Goal: Transaction & Acquisition: Purchase product/service

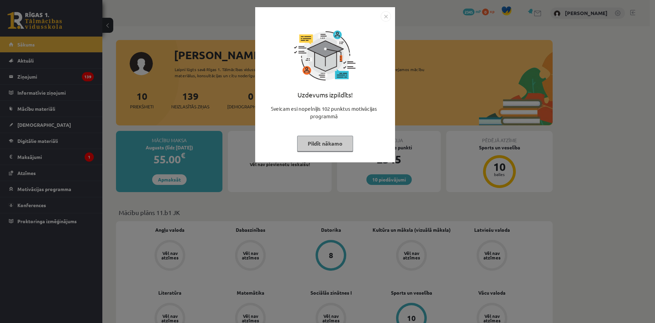
drag, startPoint x: 387, startPoint y: 16, endPoint x: 385, endPoint y: 26, distance: 10.4
click at [387, 16] on img "Close" at bounding box center [386, 16] width 10 height 10
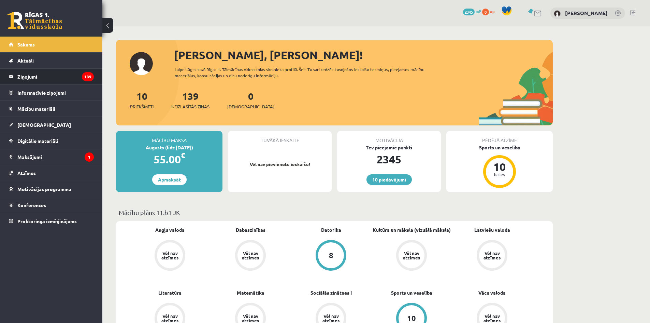
click at [71, 76] on legend "Ziņojumi 139" at bounding box center [55, 77] width 76 height 16
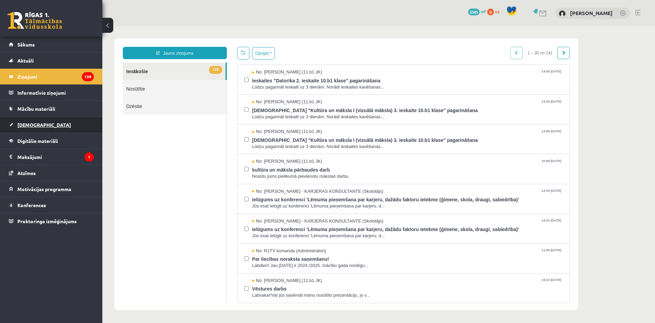
click at [62, 128] on link "[DEMOGRAPHIC_DATA]" at bounding box center [51, 125] width 85 height 16
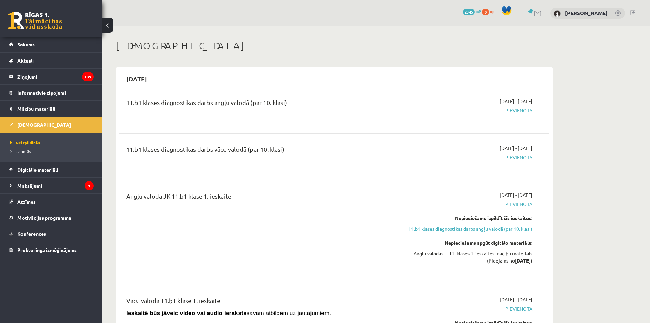
drag, startPoint x: 148, startPoint y: 79, endPoint x: 144, endPoint y: 80, distance: 4.1
click at [144, 80] on h2 "2025-09-15" at bounding box center [136, 79] width 34 height 16
drag, startPoint x: 157, startPoint y: 82, endPoint x: 150, endPoint y: 83, distance: 6.6
click at [150, 83] on h2 "2025-09-15" at bounding box center [136, 79] width 34 height 16
click at [203, 91] on div "11.b1 klases diagnostikas darbs angļu valodā (par 10. klasi) 2025-09-01 - 2025-…" at bounding box center [334, 110] width 430 height 38
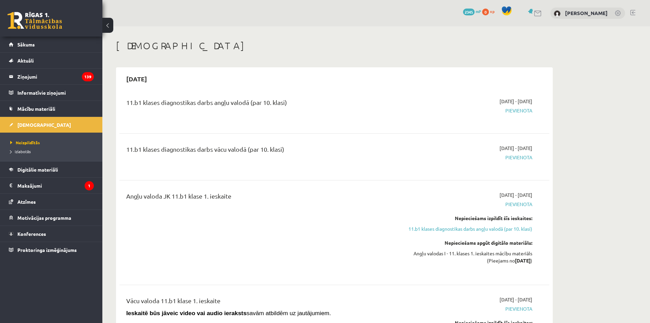
drag, startPoint x: 524, startPoint y: 102, endPoint x: 531, endPoint y: 100, distance: 7.7
click at [531, 100] on span "2025-09-01 - 2025-09-15" at bounding box center [516, 101] width 33 height 7
drag, startPoint x: 424, startPoint y: 120, endPoint x: 385, endPoint y: 107, distance: 41.2
click at [424, 119] on div "2025-09-01 - 2025-09-15 Pievienota" at bounding box center [468, 110] width 139 height 25
drag, startPoint x: 132, startPoint y: 102, endPoint x: 270, endPoint y: 113, distance: 138.3
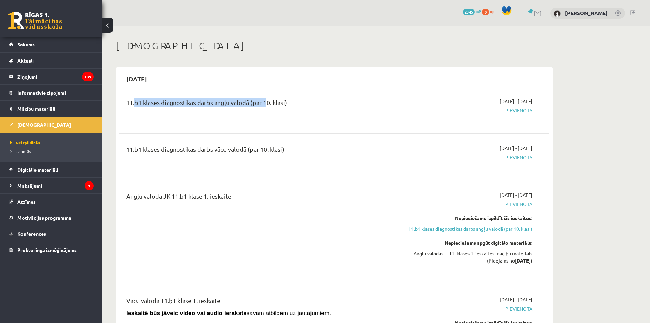
click at [264, 103] on div "11.b1 klases diagnostikas darbs angļu valodā (par 10. klasi)" at bounding box center [259, 104] width 267 height 13
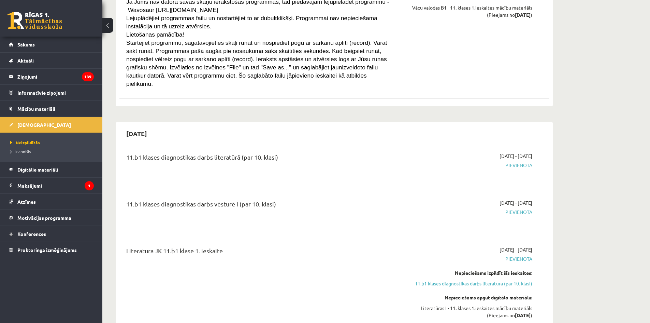
scroll to position [205, 0]
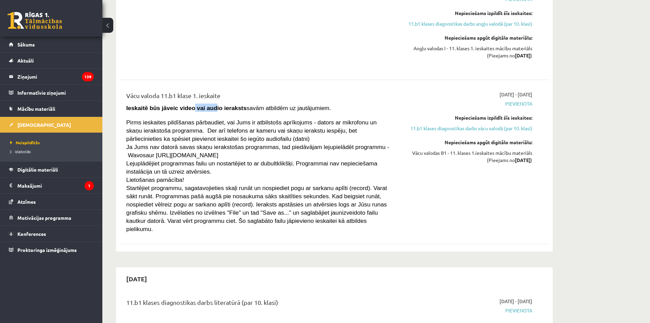
drag, startPoint x: 184, startPoint y: 110, endPoint x: 248, endPoint y: 114, distance: 64.0
click at [210, 109] on strong "Ieskaitē būs jāveic video vai audio ieraksts" at bounding box center [186, 107] width 120 height 7
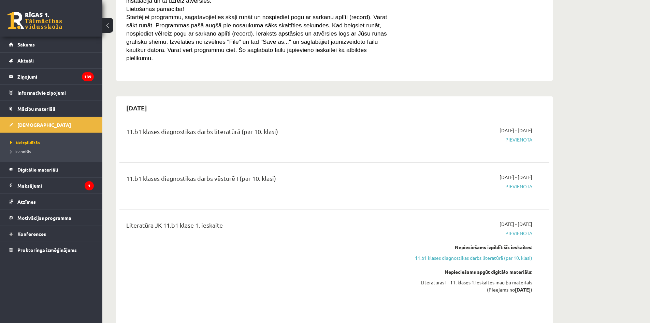
click at [302, 167] on div "11.b1 klases diagnostikas darbs vēsturē I (par 10. klasi) 2025-09-16 - 2025-09-…" at bounding box center [334, 186] width 430 height 38
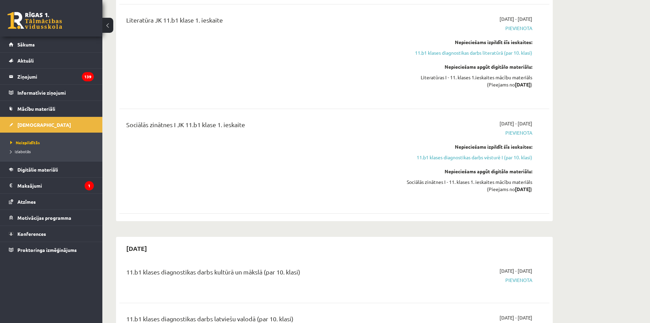
scroll to position [614, 0]
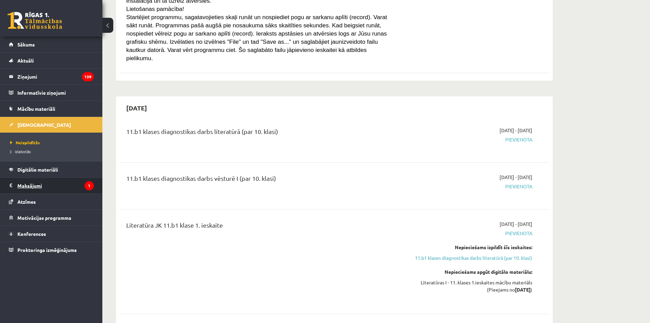
click at [78, 180] on legend "Maksājumi 1" at bounding box center [55, 185] width 76 height 16
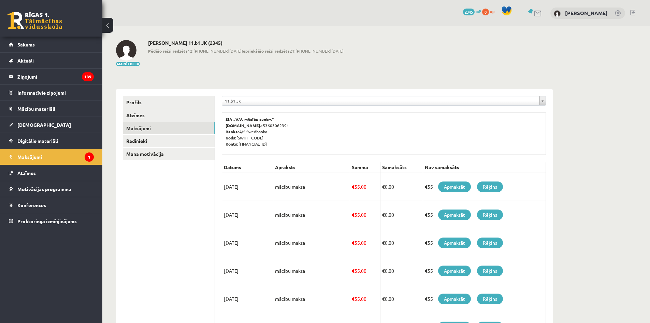
drag, startPoint x: 260, startPoint y: 183, endPoint x: 225, endPoint y: 183, distance: 34.8
click at [225, 183] on td "[DATE]" at bounding box center [247, 187] width 51 height 28
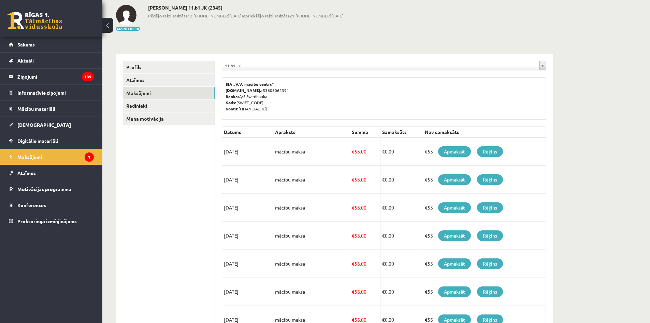
scroll to position [179, 0]
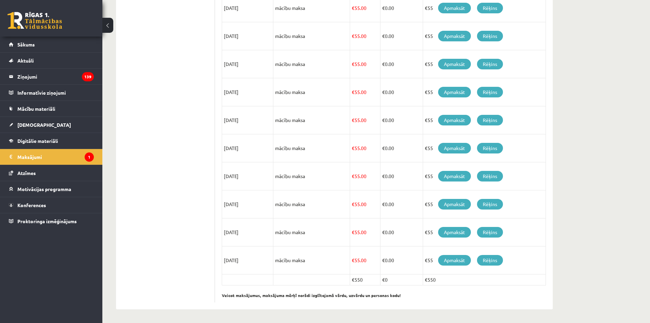
drag, startPoint x: 252, startPoint y: 257, endPoint x: 241, endPoint y: 257, distance: 10.6
click at [241, 257] on td "[DATE]" at bounding box center [247, 260] width 51 height 28
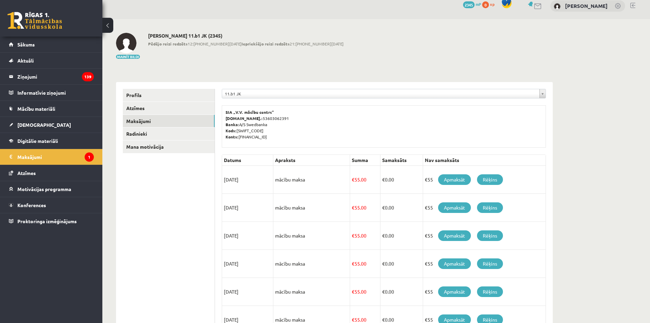
scroll to position [0, 0]
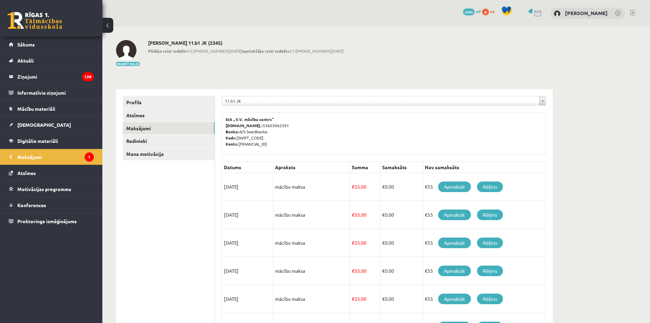
drag, startPoint x: 212, startPoint y: 200, endPoint x: 392, endPoint y: 184, distance: 181.3
click at [212, 200] on ul "Profils Atzīmes Maksājumi Radinieki Mana motivācija" at bounding box center [169, 288] width 92 height 385
click at [459, 188] on link "Apmaksāt" at bounding box center [454, 186] width 33 height 11
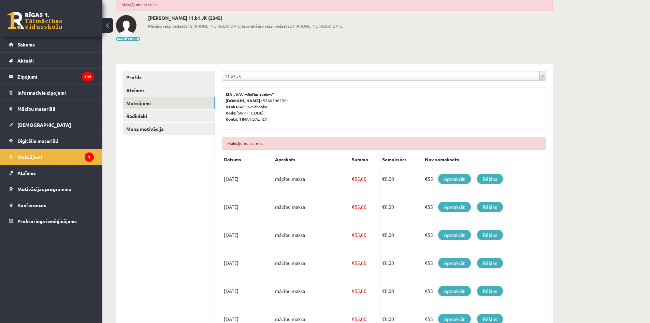
scroll to position [68, 0]
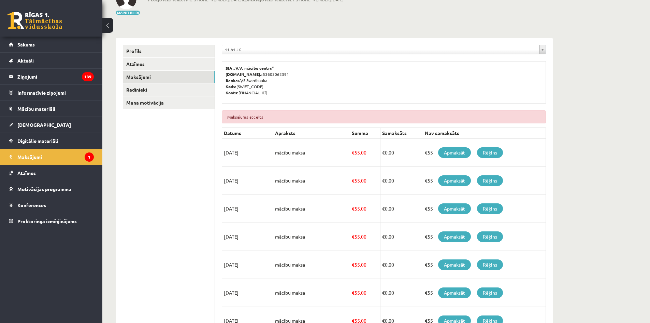
click at [448, 154] on link "Apmaksāt" at bounding box center [454, 152] width 33 height 11
